Goal: Task Accomplishment & Management: Manage account settings

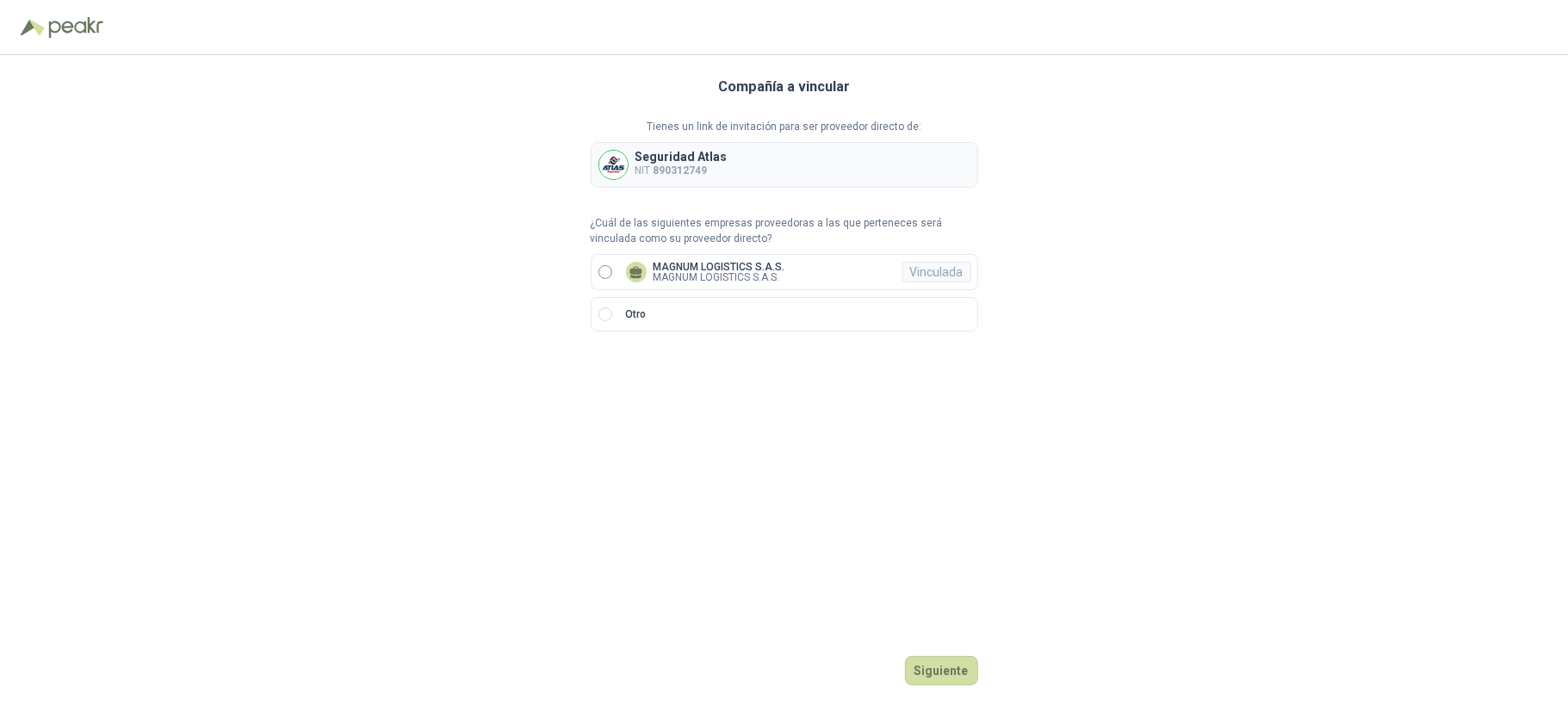
click at [683, 272] on p "MAGNUM LOGISTICS S.A.S." at bounding box center [719, 278] width 132 height 10
click at [955, 669] on button "Ingresar" at bounding box center [944, 670] width 68 height 29
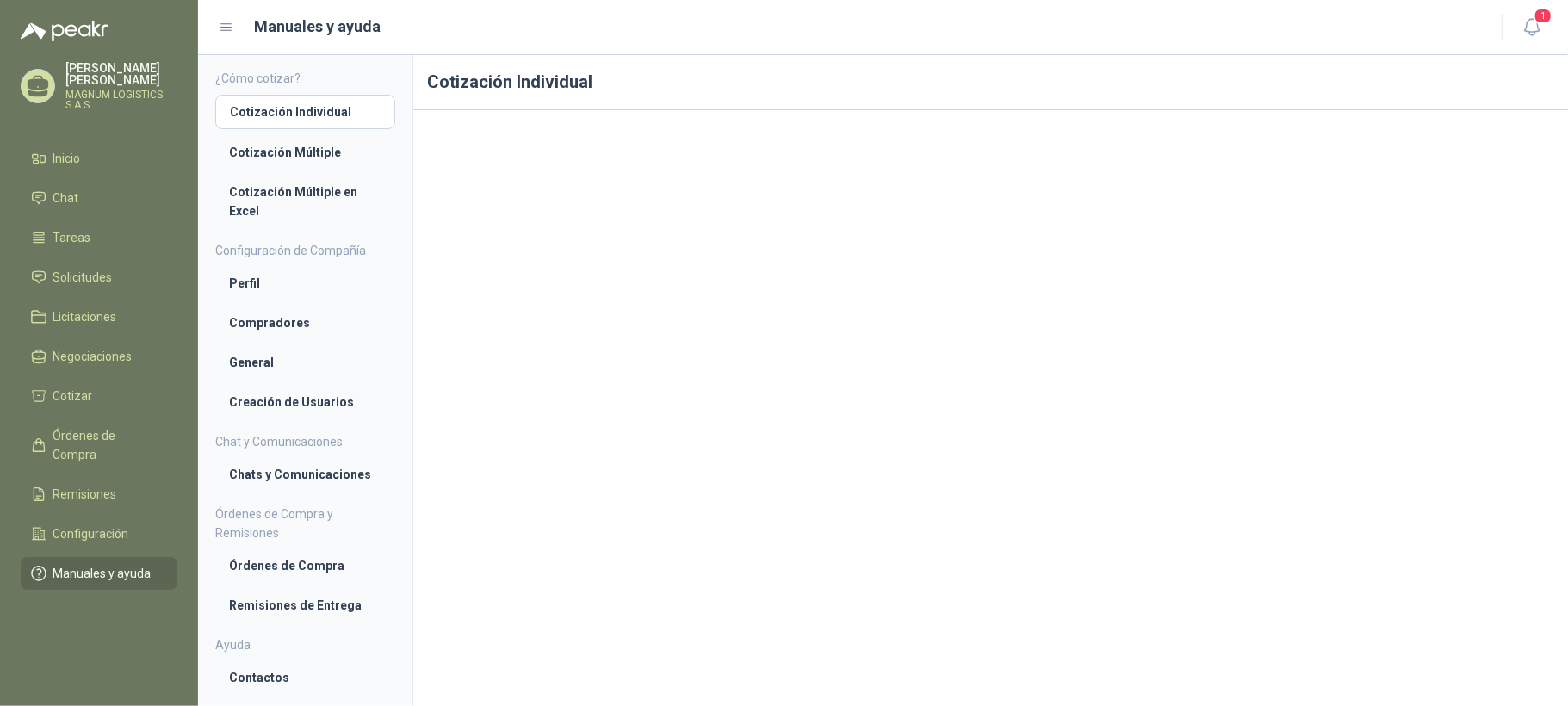
scroll to position [62, 0]
click at [82, 268] on span "Solicitudes" at bounding box center [83, 278] width 59 height 19
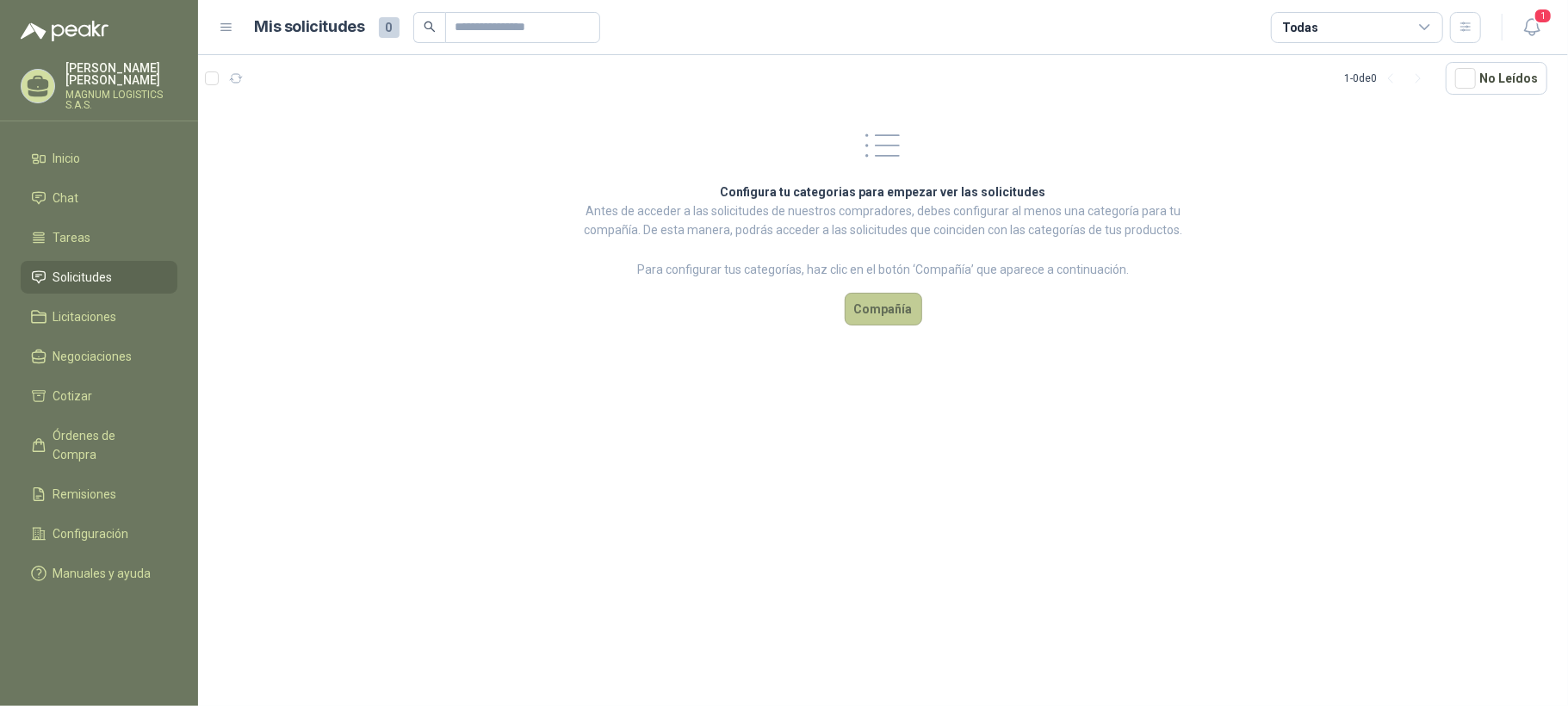
click at [888, 310] on button "Compañía" at bounding box center [883, 309] width 77 height 33
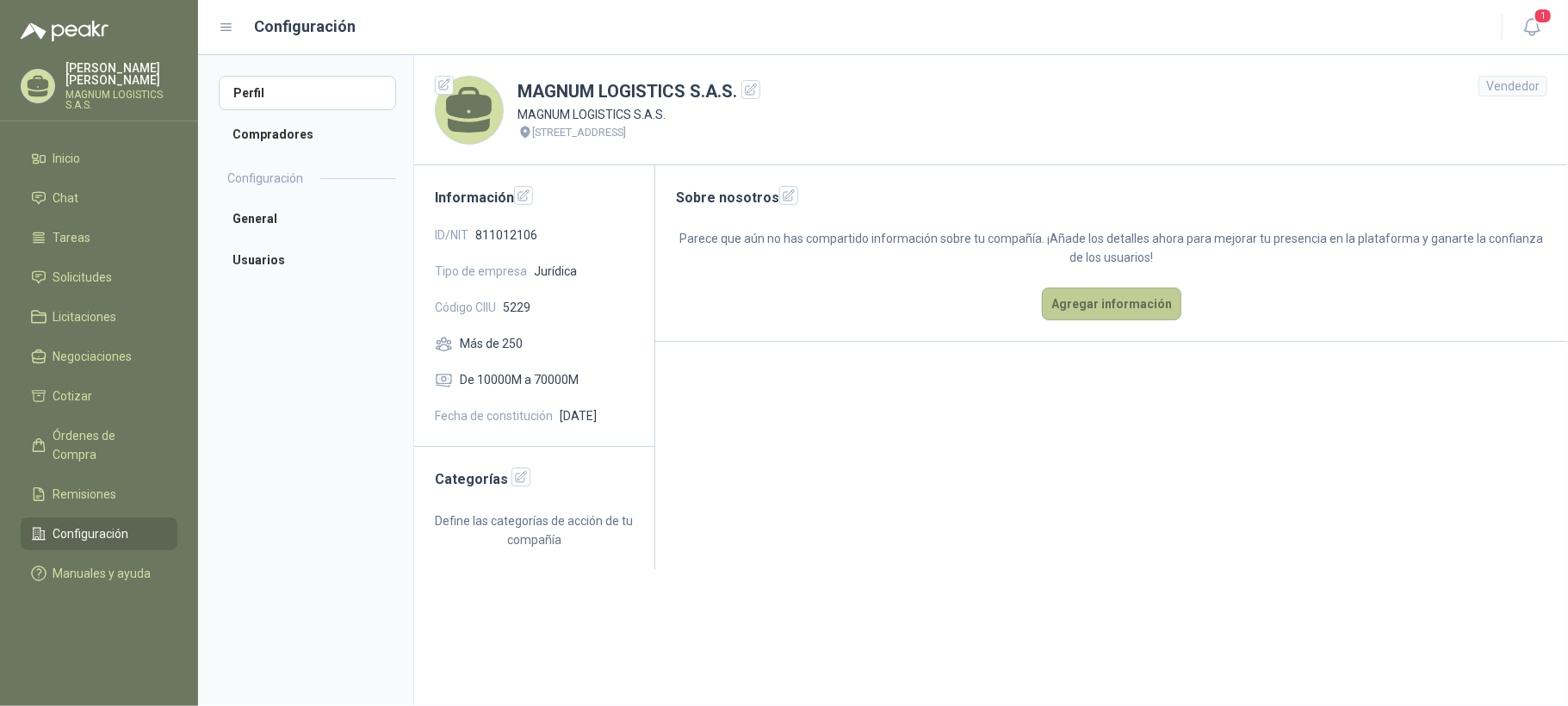
click at [1133, 301] on button "Agregar información" at bounding box center [1111, 304] width 140 height 33
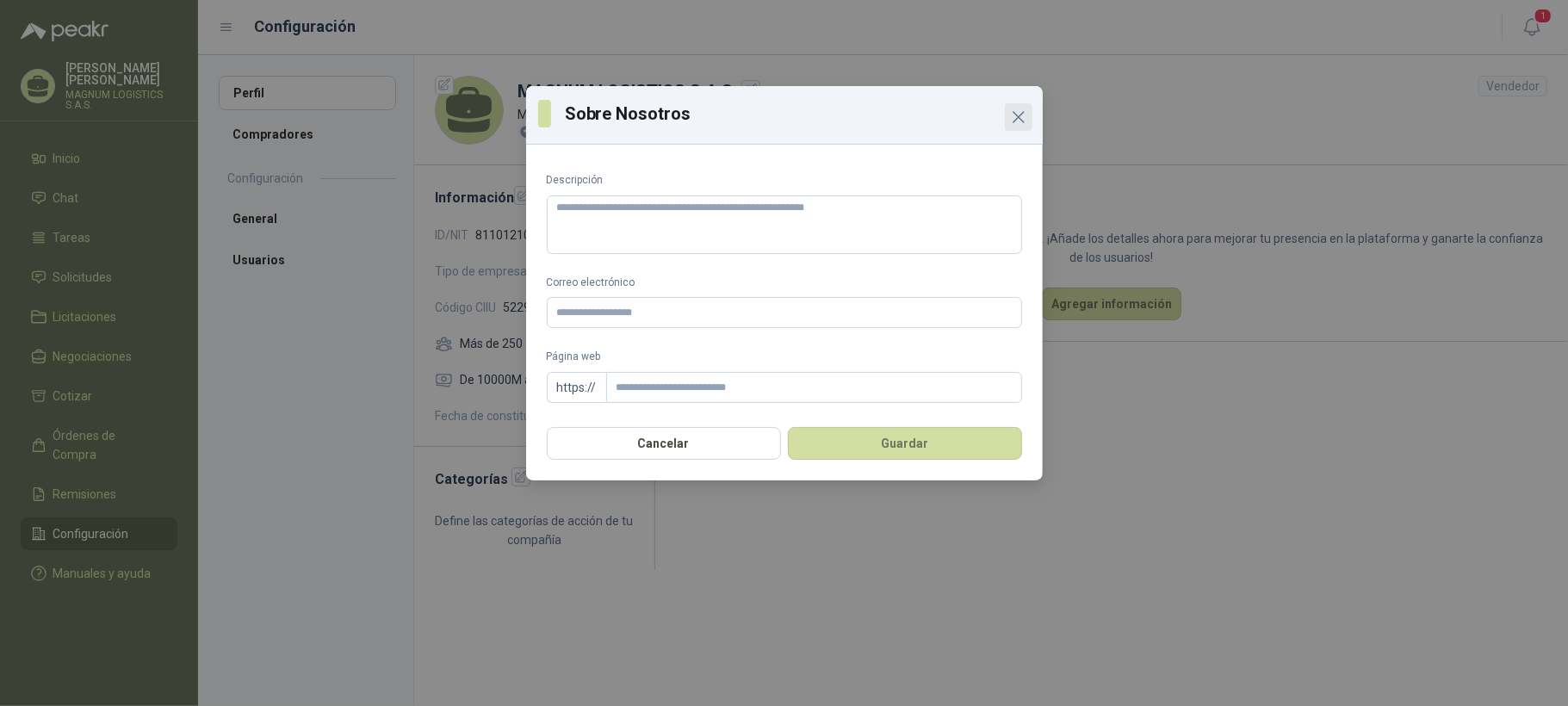
click at [1021, 122] on icon "Close" at bounding box center [1018, 117] width 21 height 21
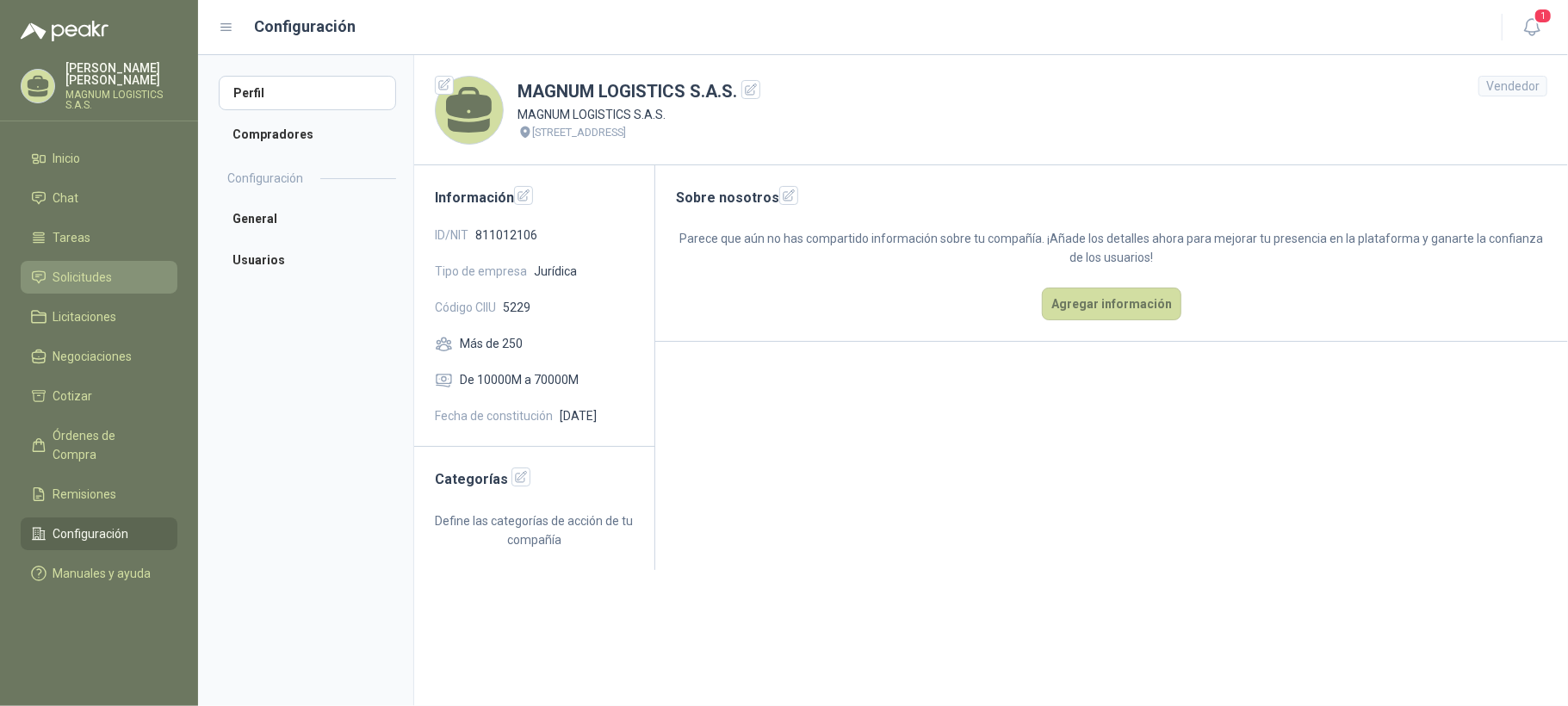
click at [95, 271] on span "Solicitudes" at bounding box center [83, 278] width 59 height 19
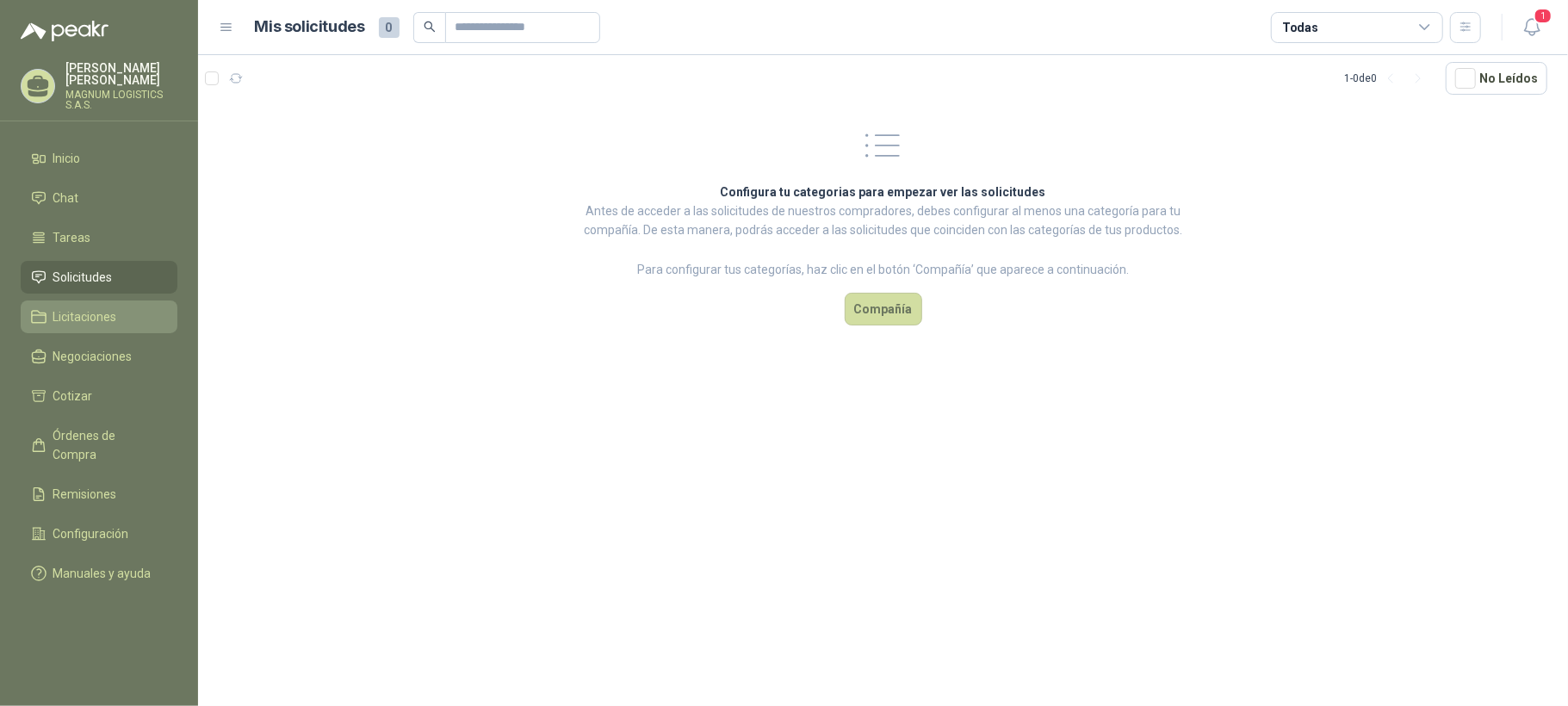
click at [90, 307] on span "Licitaciones" at bounding box center [85, 317] width 63 height 19
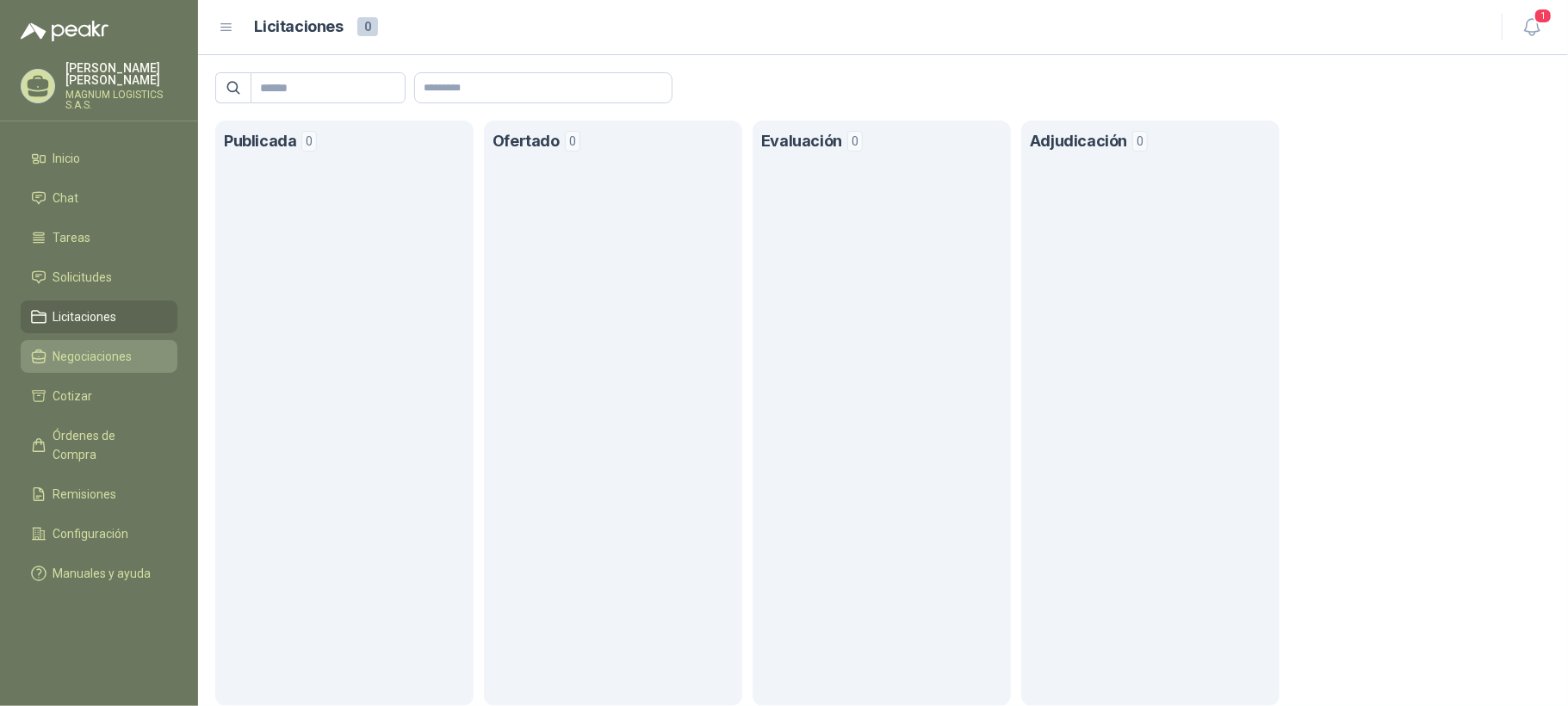
click at [96, 340] on link "Negociaciones" at bounding box center [99, 356] width 157 height 33
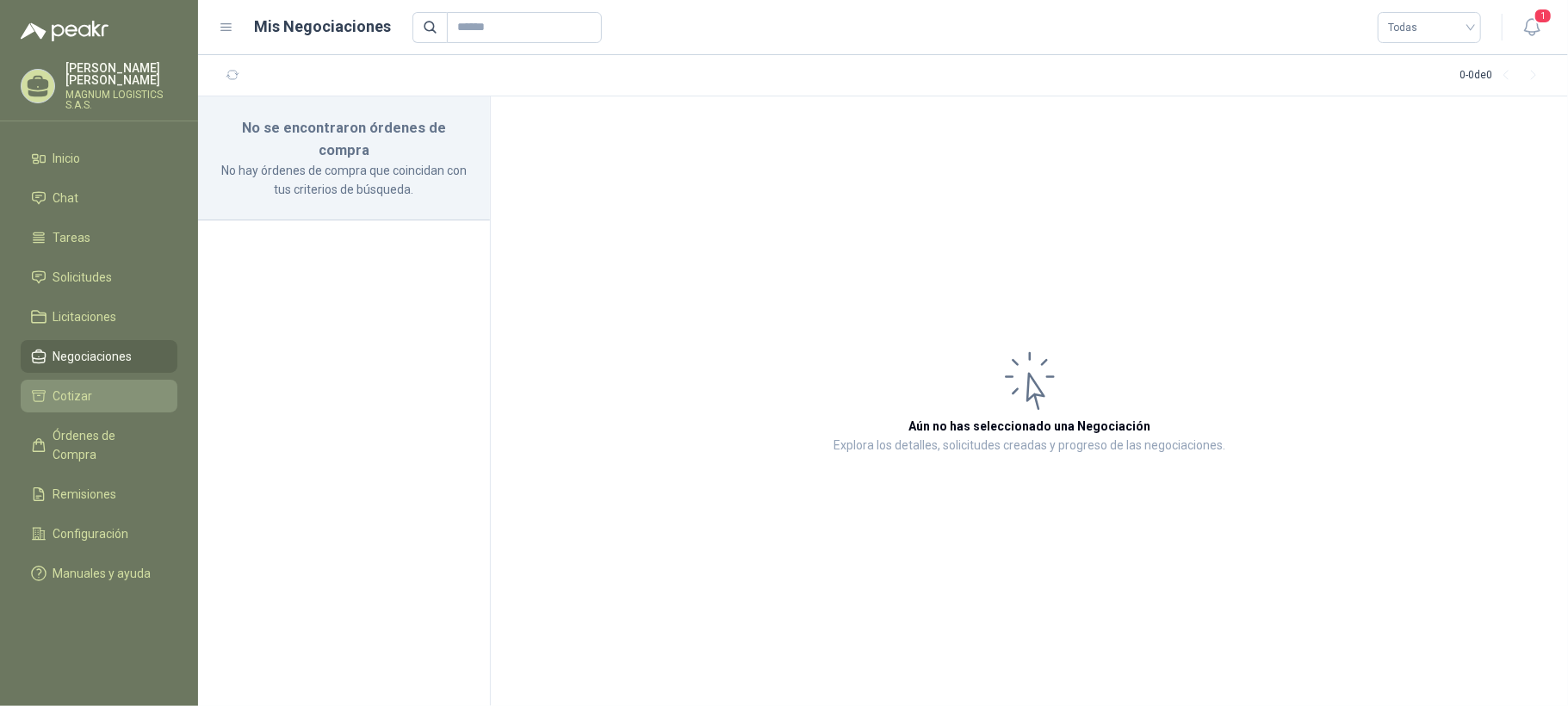
click at [91, 387] on li "Cotizar" at bounding box center [99, 396] width 136 height 19
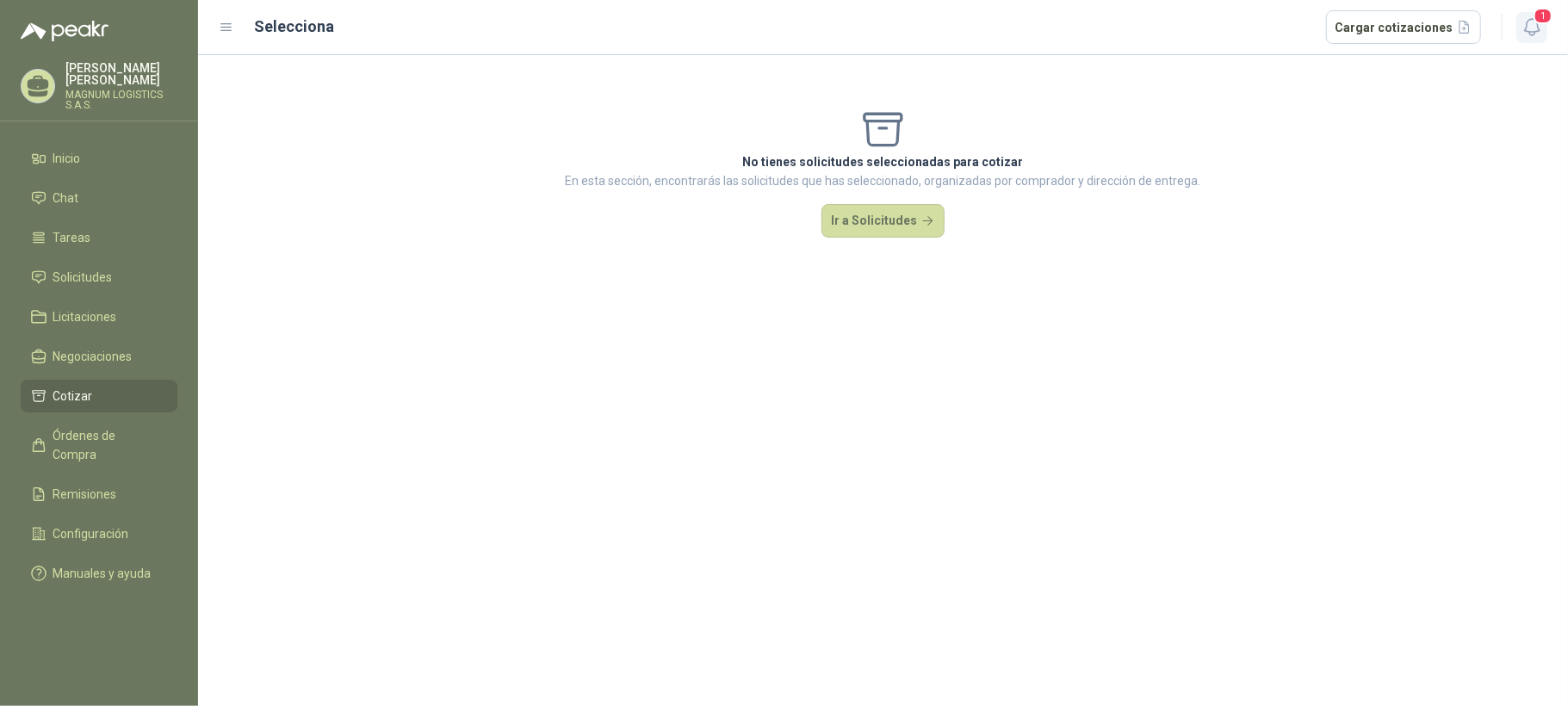
click at [1533, 21] on icon "button" at bounding box center [1532, 27] width 22 height 22
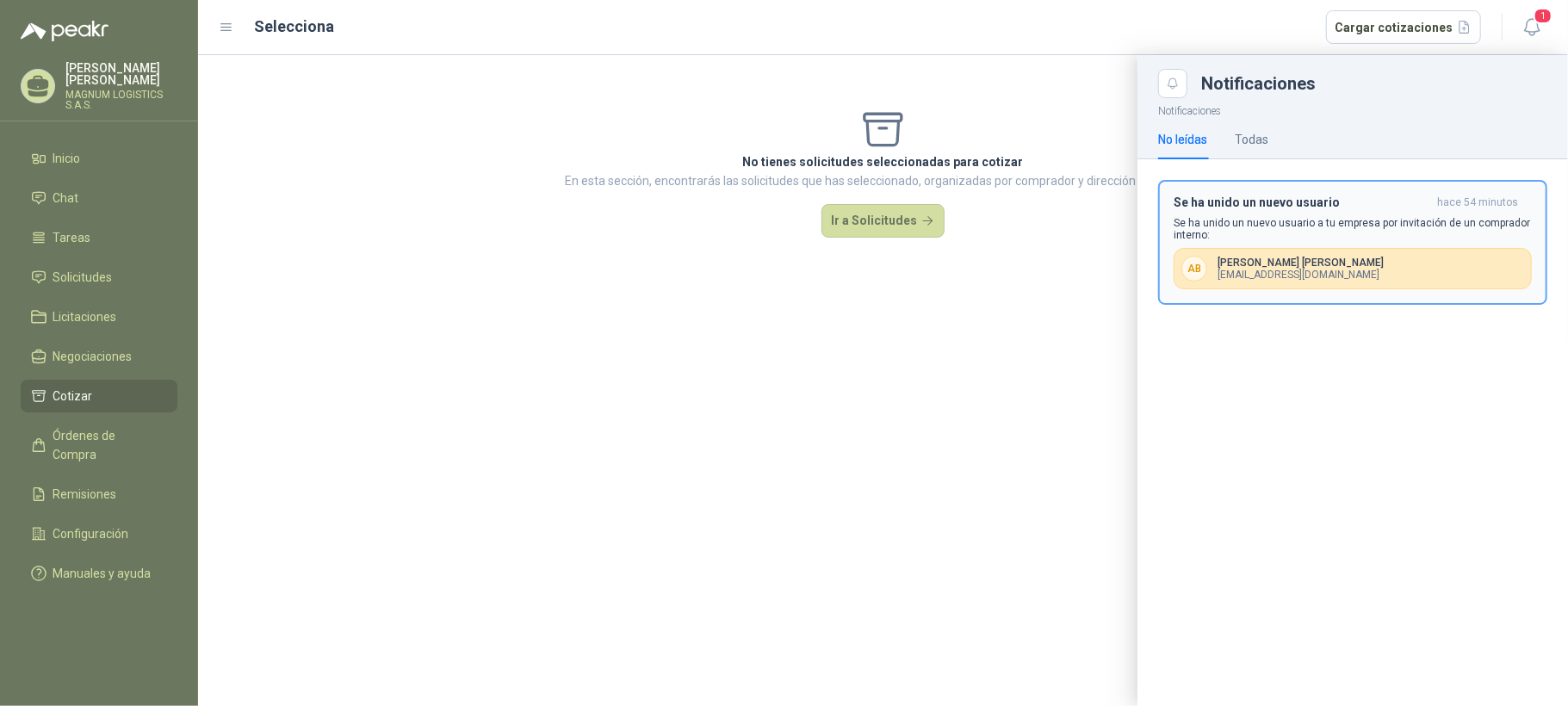
click at [1289, 262] on p "[PERSON_NAME]" at bounding box center [1301, 263] width 167 height 12
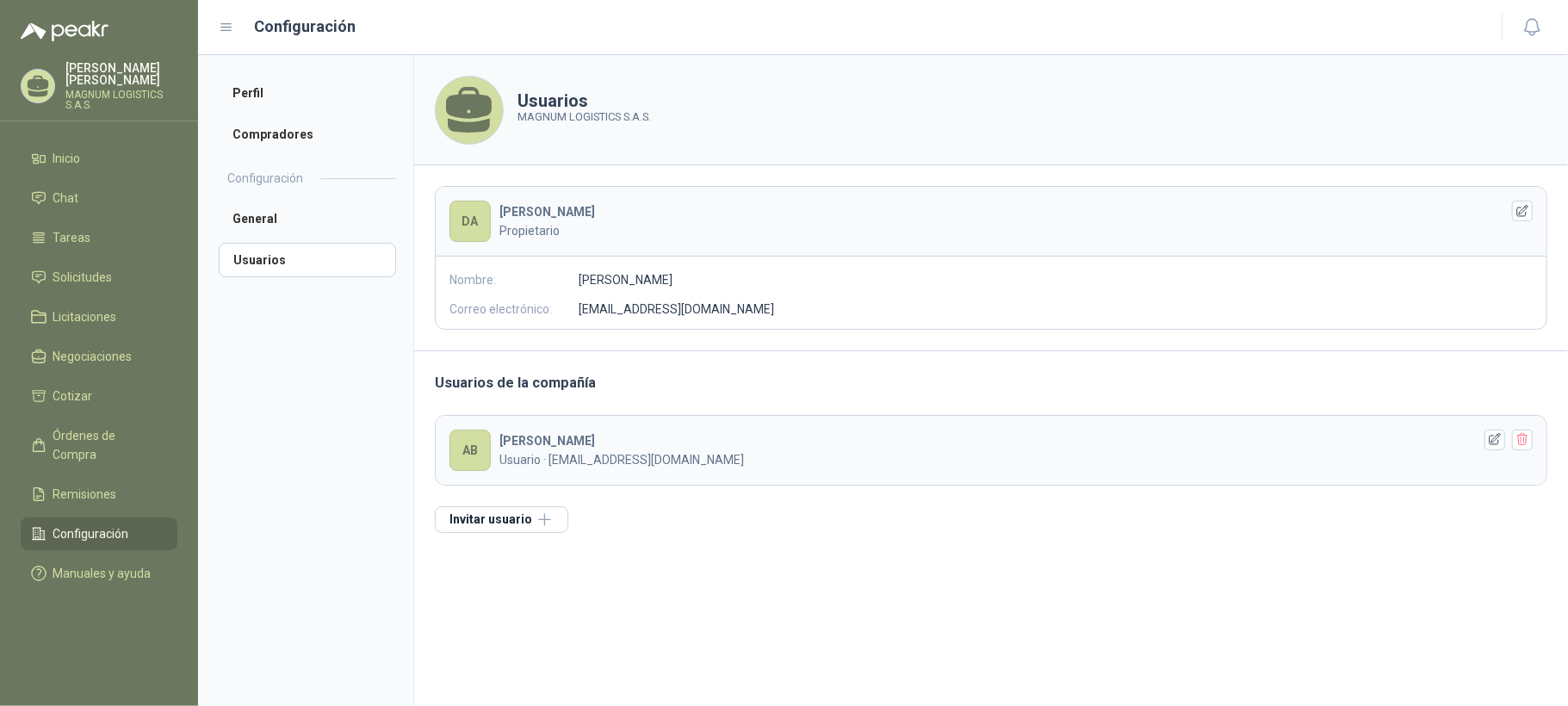
click at [467, 222] on div "DA" at bounding box center [470, 221] width 42 height 42
click at [266, 97] on li "Perfil" at bounding box center [307, 93] width 177 height 35
